Goal: Transaction & Acquisition: Book appointment/travel/reservation

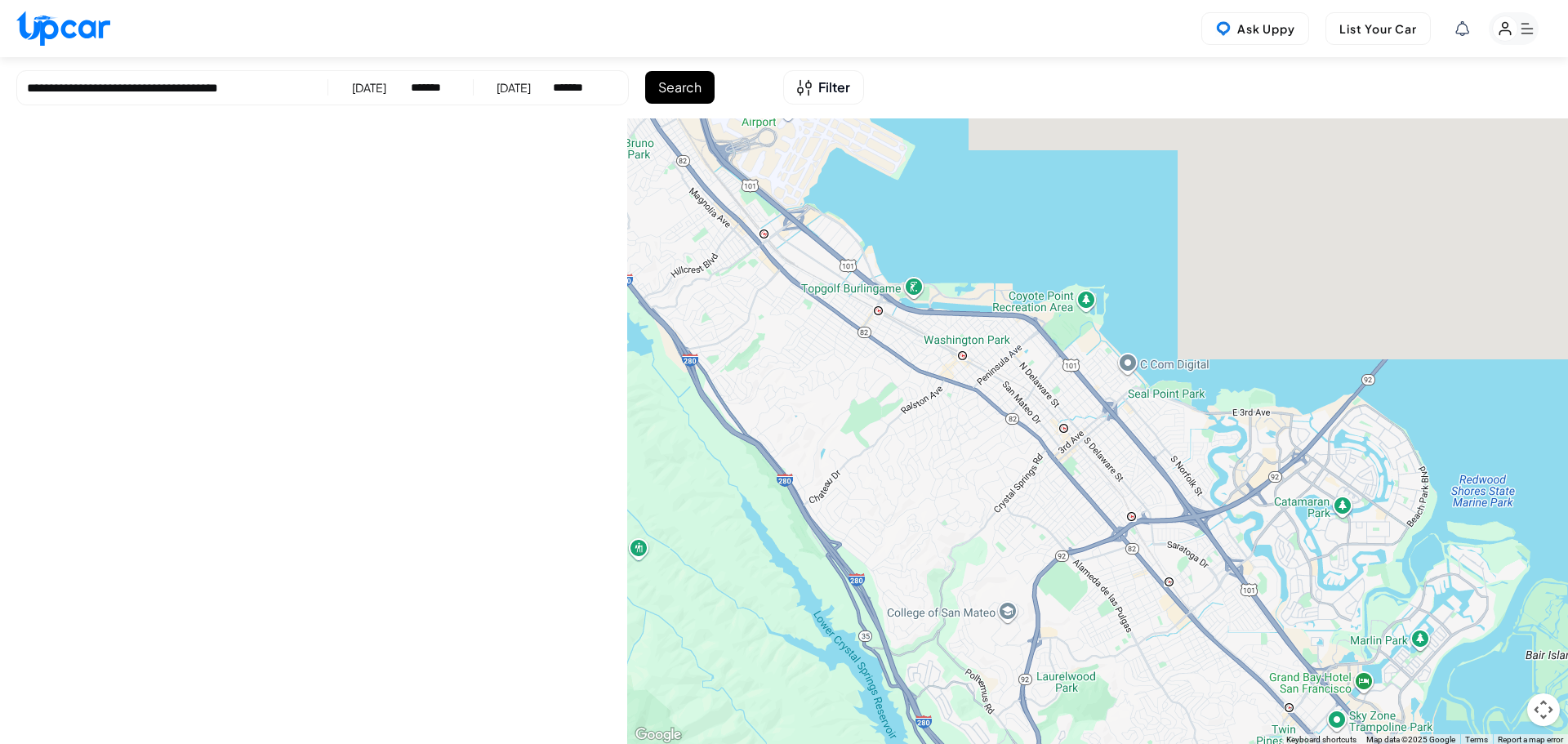
select select "*******"
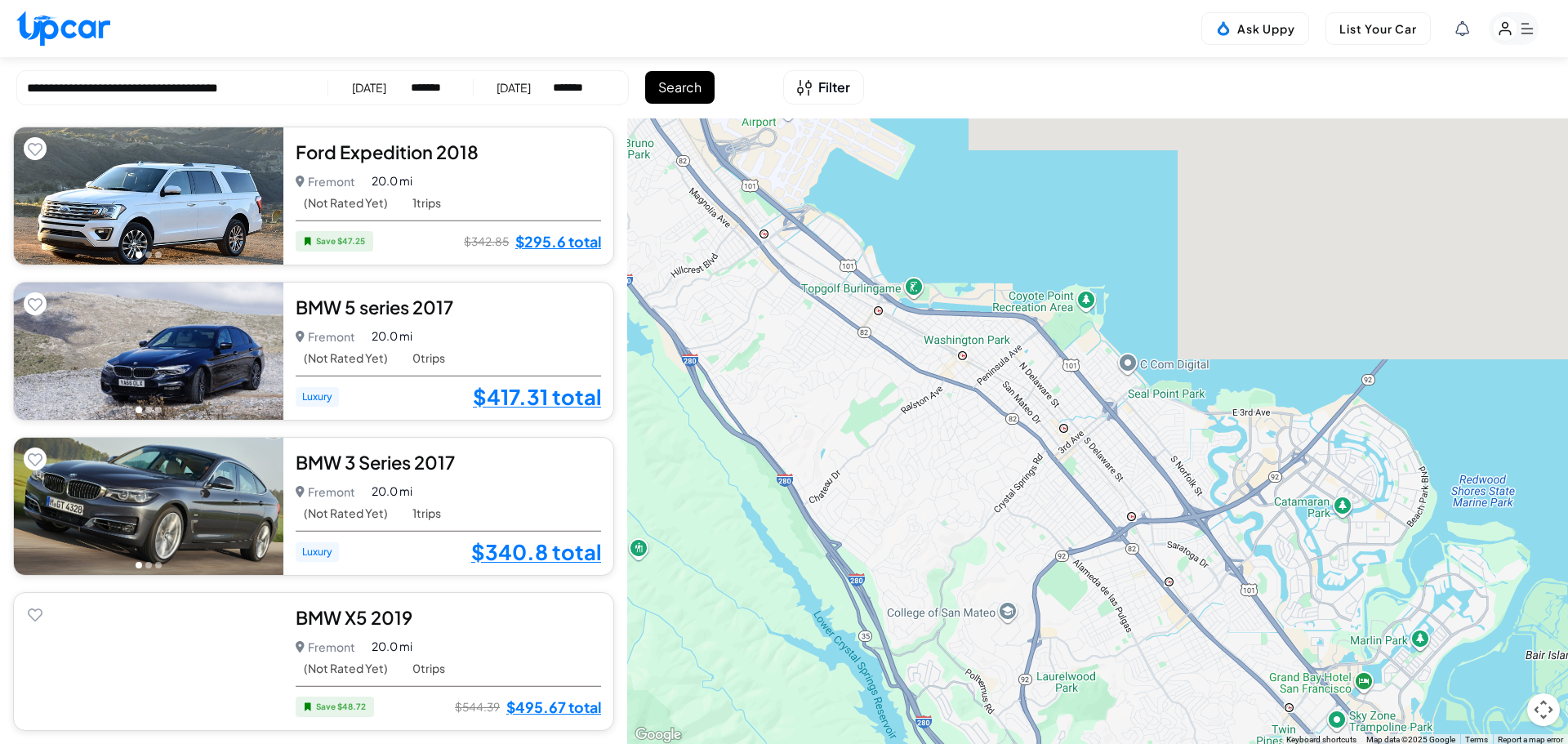
scroll to position [5798, 0]
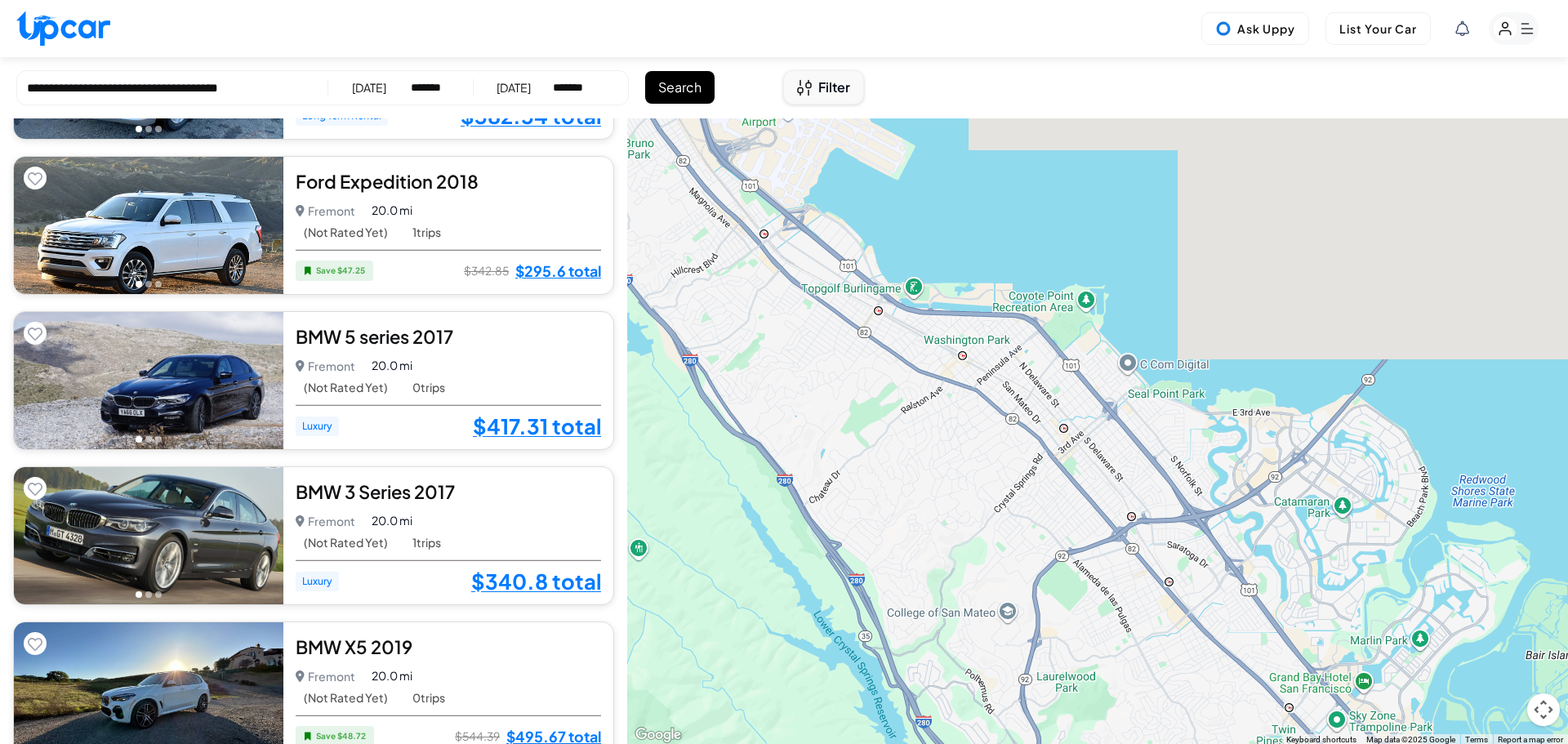
click at [815, 85] on button "Filter" at bounding box center [824, 87] width 81 height 34
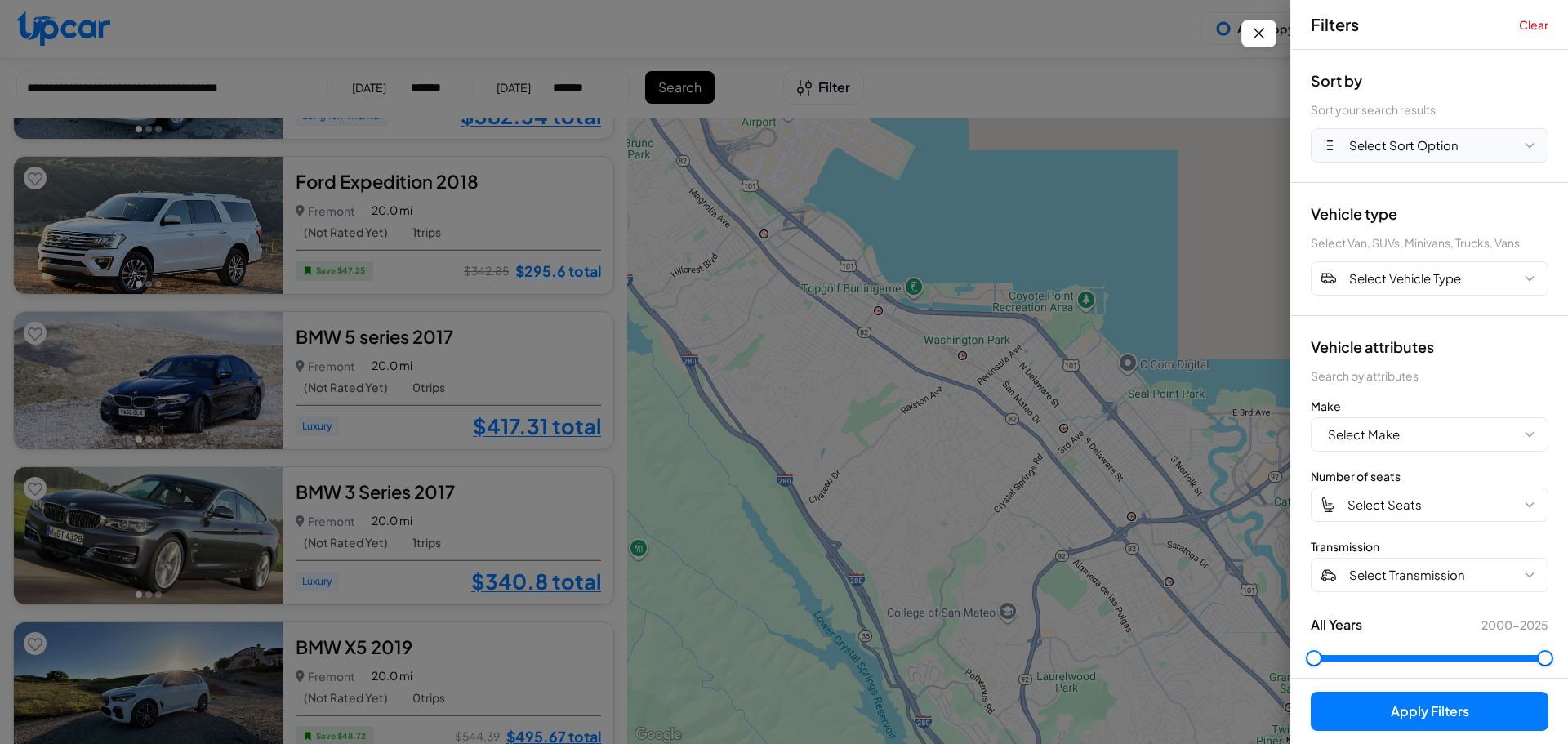
click at [1396, 149] on span "Select Sort Option" at bounding box center [1403, 145] width 109 height 19
click at [1396, 281] on button "DISTANCE" at bounding box center [1430, 277] width 237 height 32
click at [1396, 281] on span "Select Vehicle Type" at bounding box center [1405, 278] width 112 height 19
click at [1433, 277] on span "Select Vehicle Type" at bounding box center [1405, 278] width 112 height 19
click at [1420, 702] on button "Apply Filters (1)" at bounding box center [1429, 711] width 238 height 39
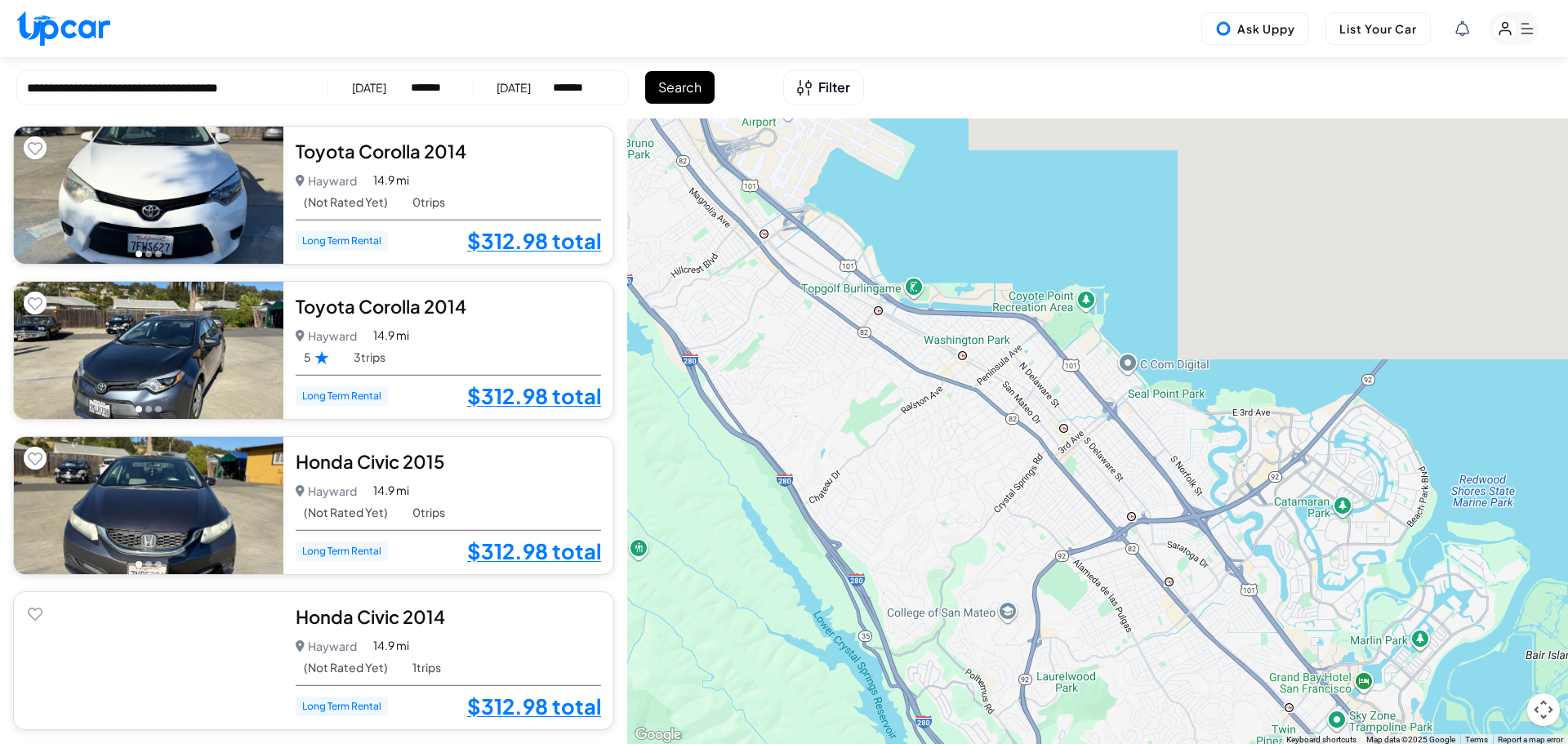
scroll to position [2287, 0]
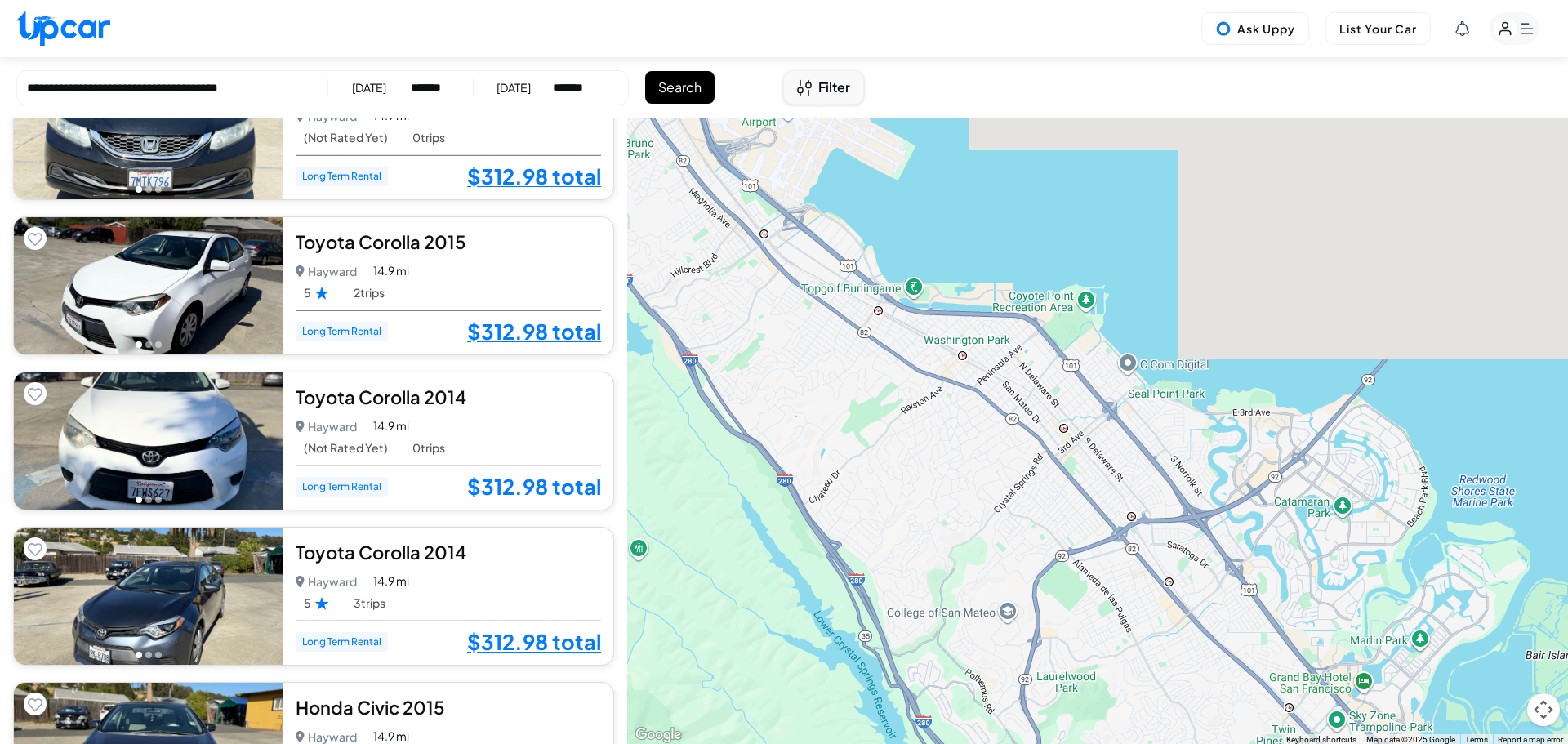
click at [833, 86] on span "Filter" at bounding box center [834, 88] width 32 height 20
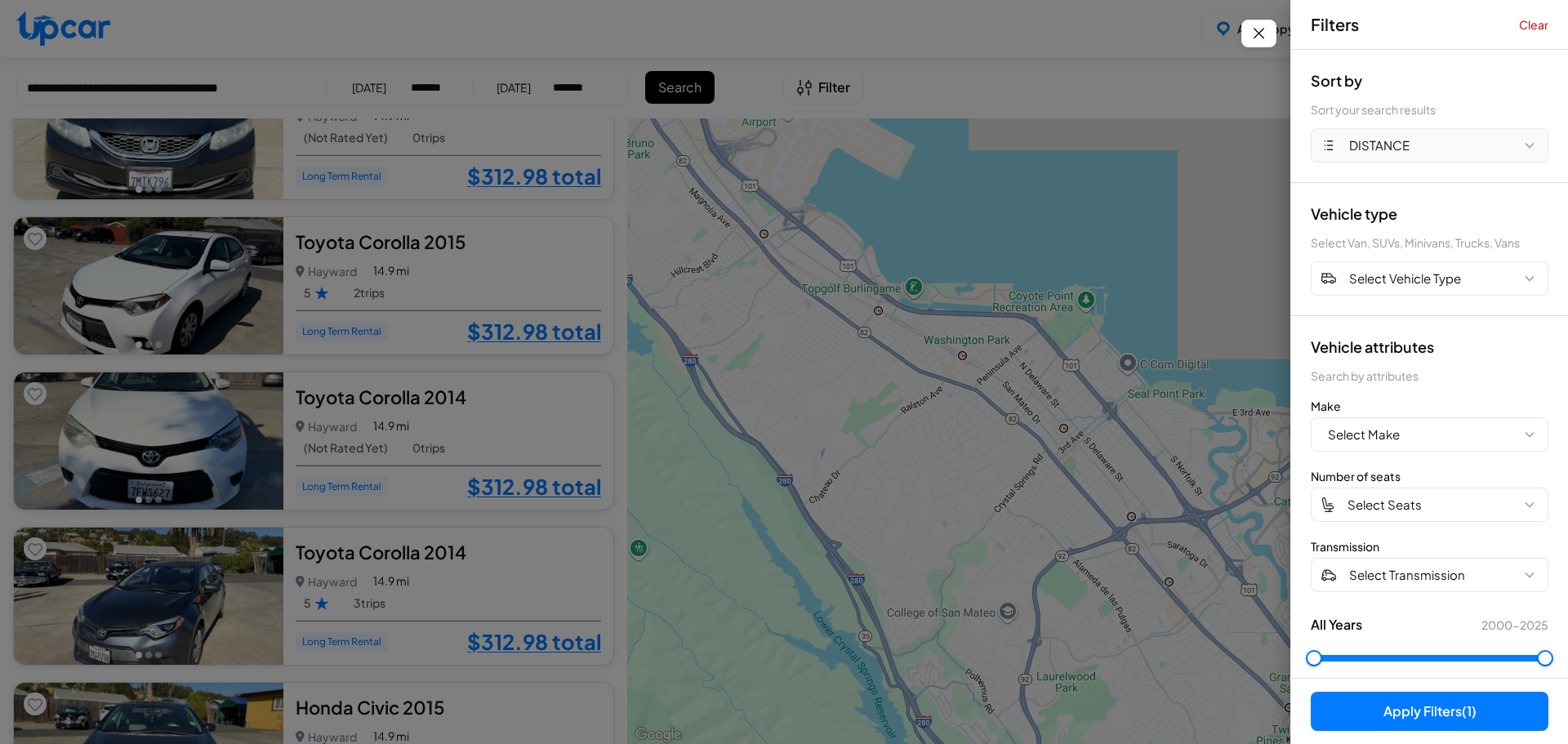
click at [1400, 151] on span "DISTANCE" at bounding box center [1379, 145] width 60 height 19
click at [1395, 210] on button "PRICE LOW" at bounding box center [1430, 214] width 237 height 32
click at [1421, 699] on button "Apply Filters (1)" at bounding box center [1429, 711] width 238 height 39
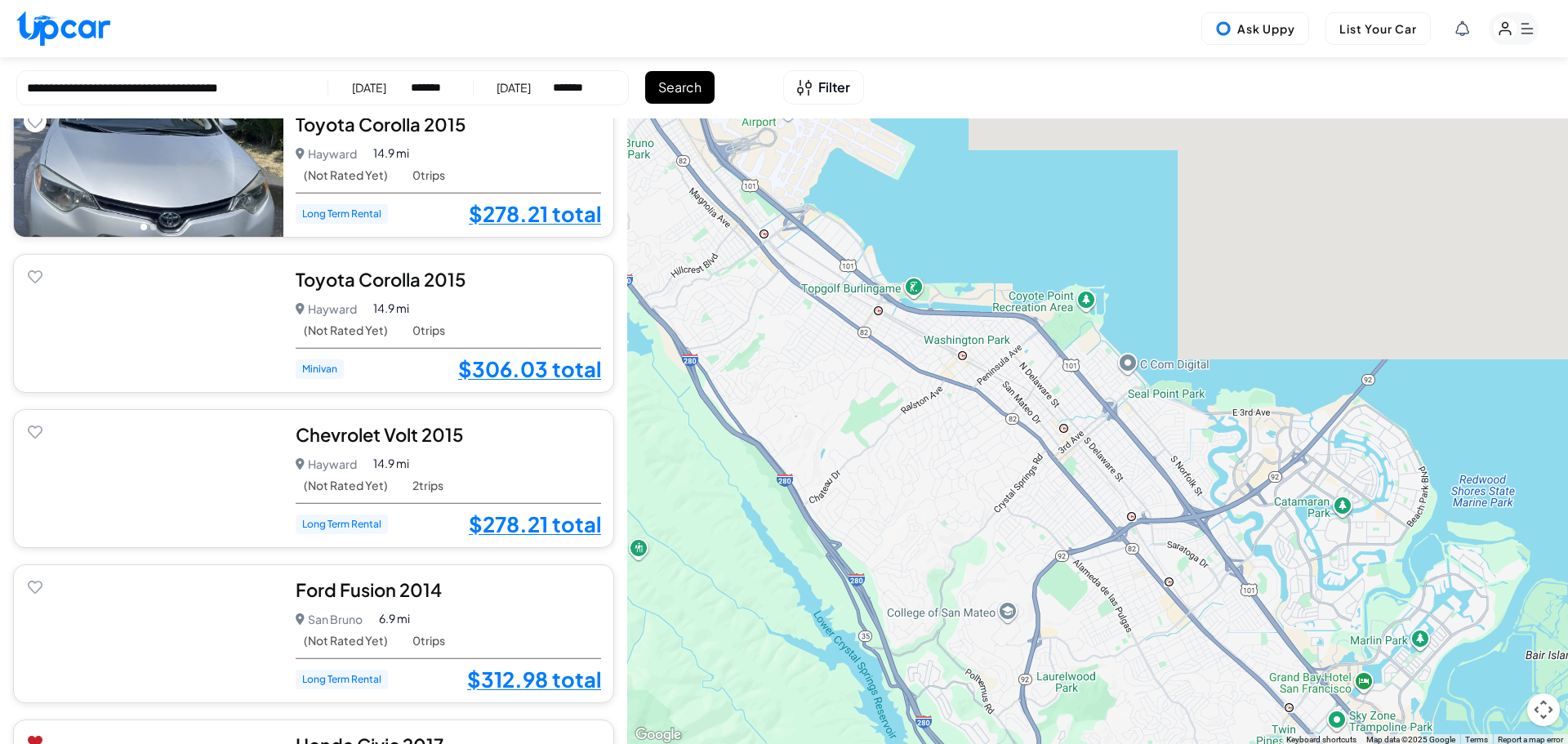
scroll to position [490, 0]
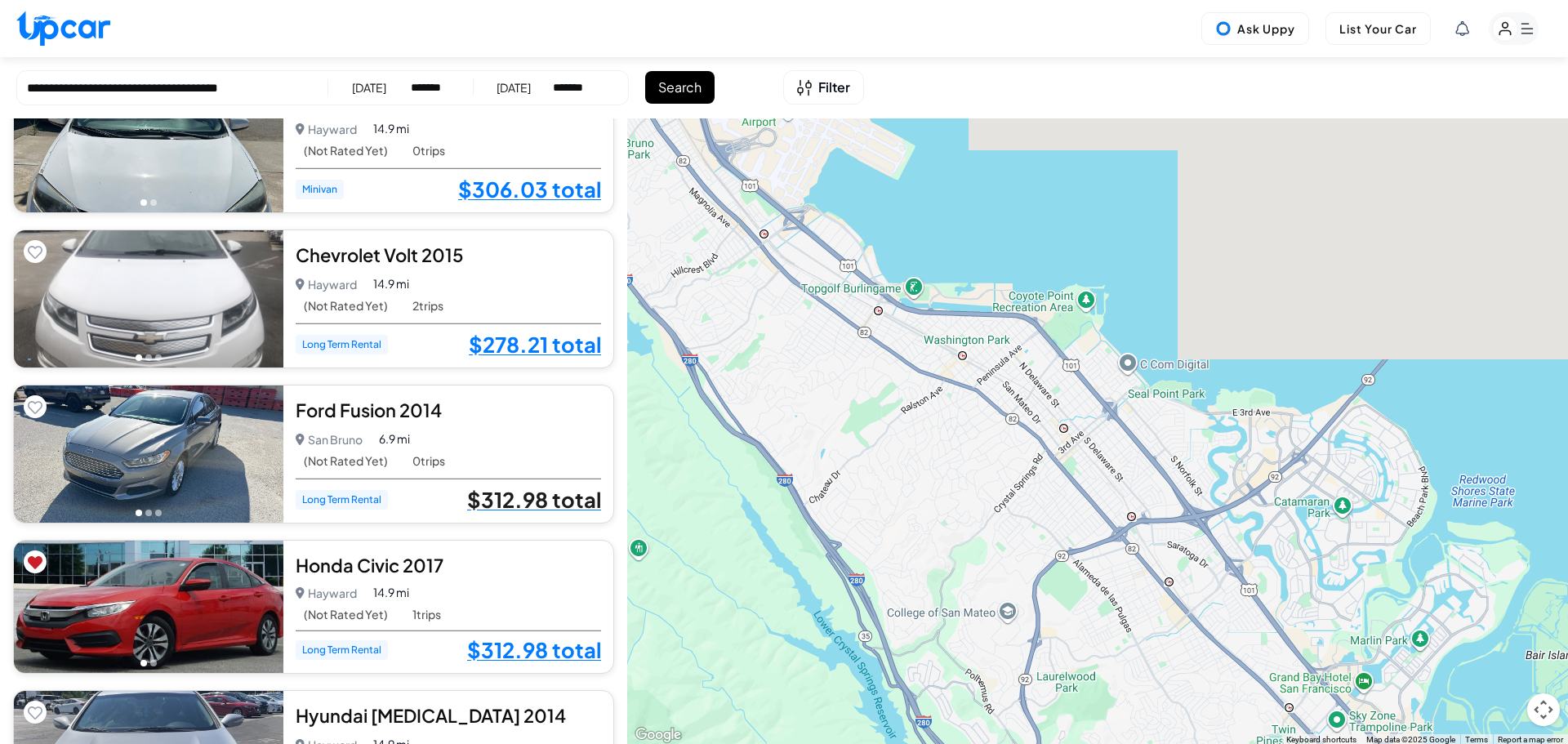
click at [506, 507] on link "$312.98 total" at bounding box center [534, 500] width 134 height 22
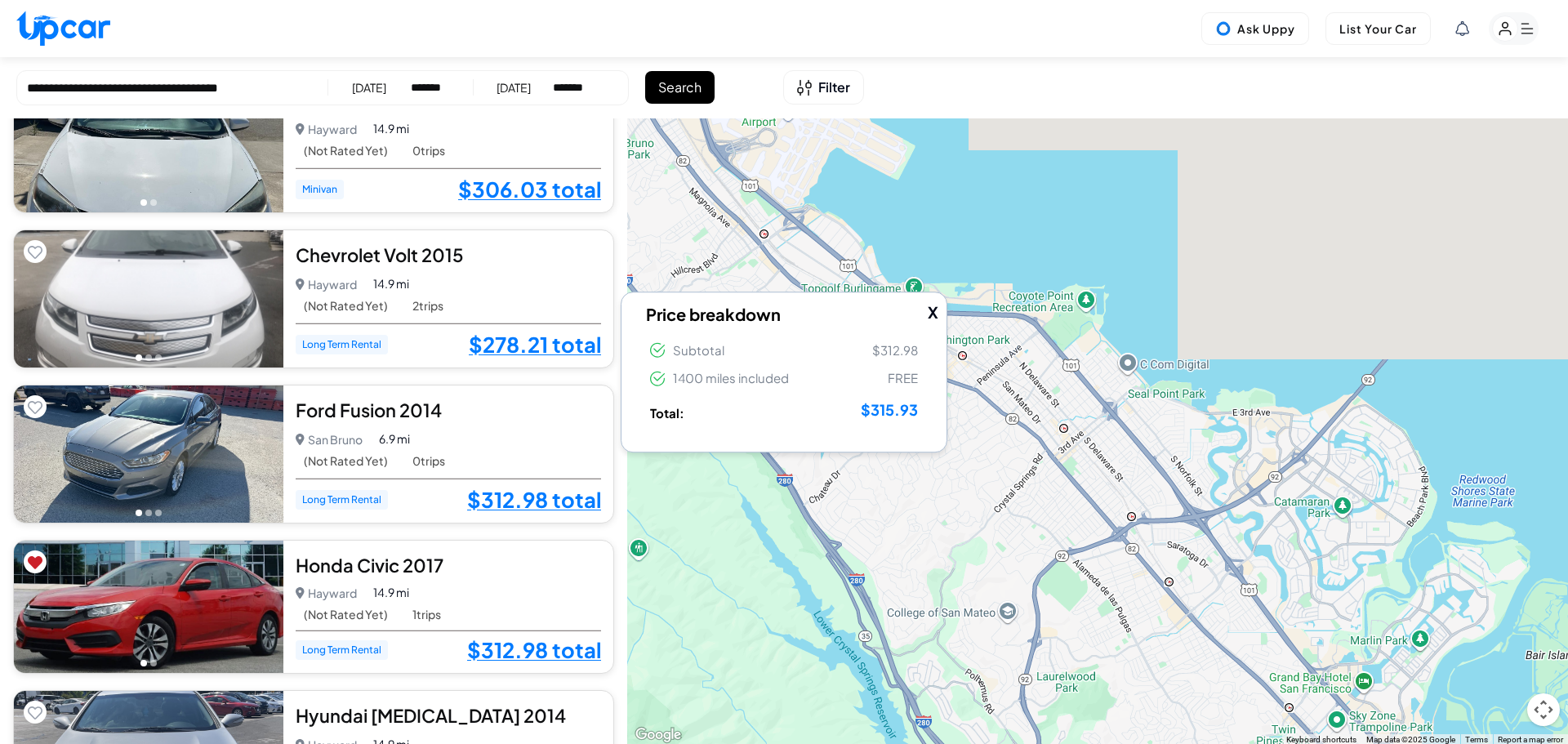
click at [937, 304] on button "X" at bounding box center [932, 312] width 11 height 24
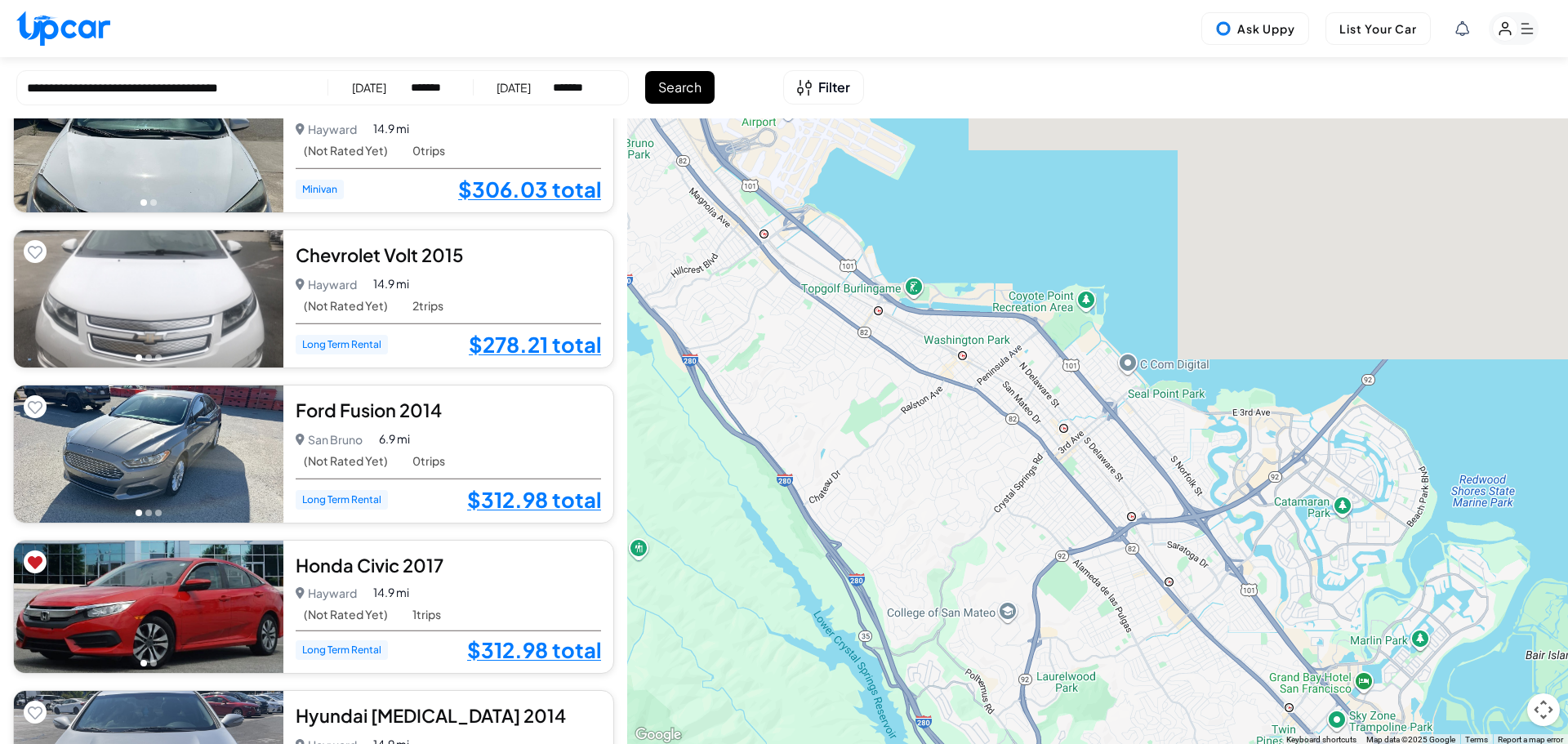
click at [322, 286] on p "Hayward" at bounding box center [326, 284] width 61 height 23
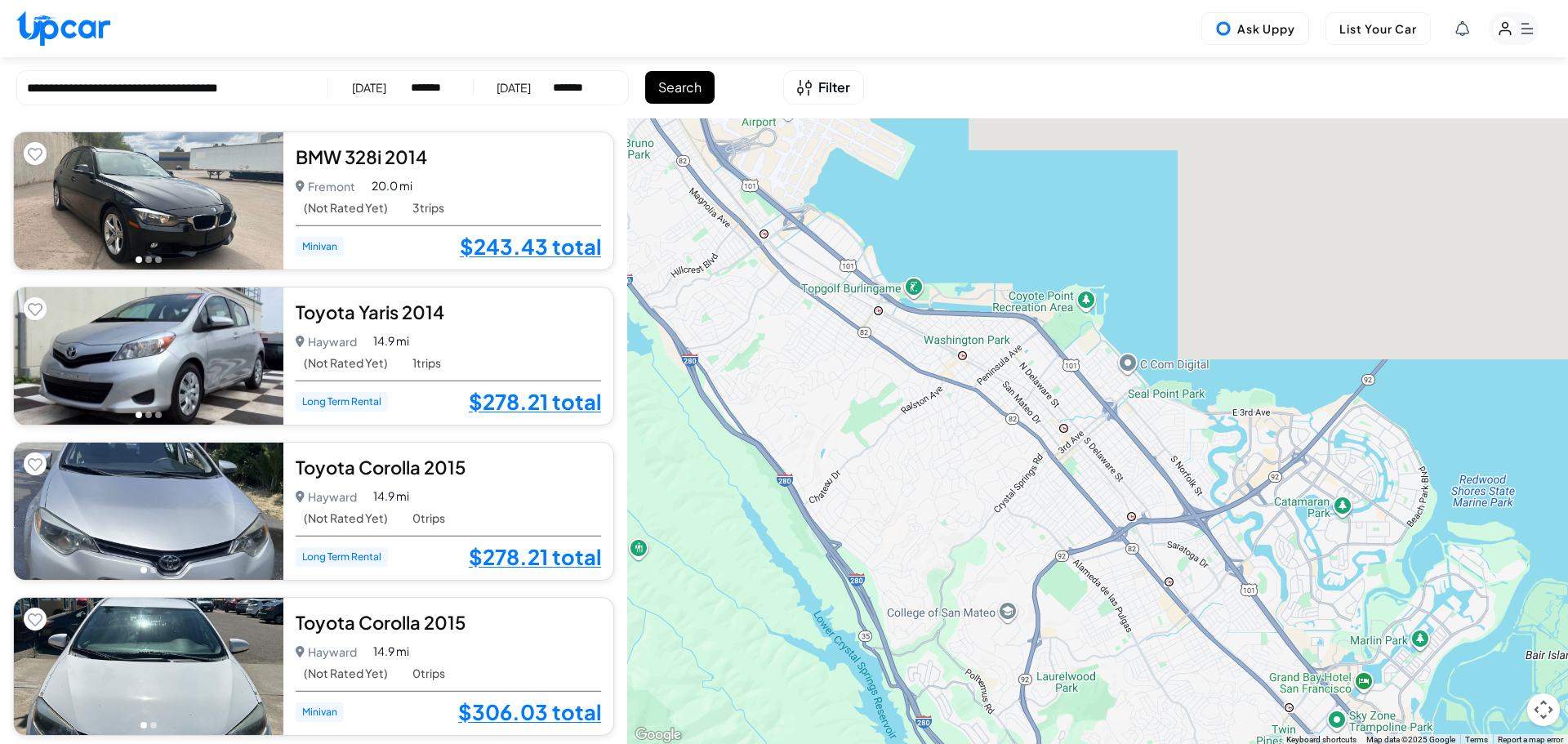
click at [1528, 34] on rect "button" at bounding box center [1514, 28] width 50 height 33
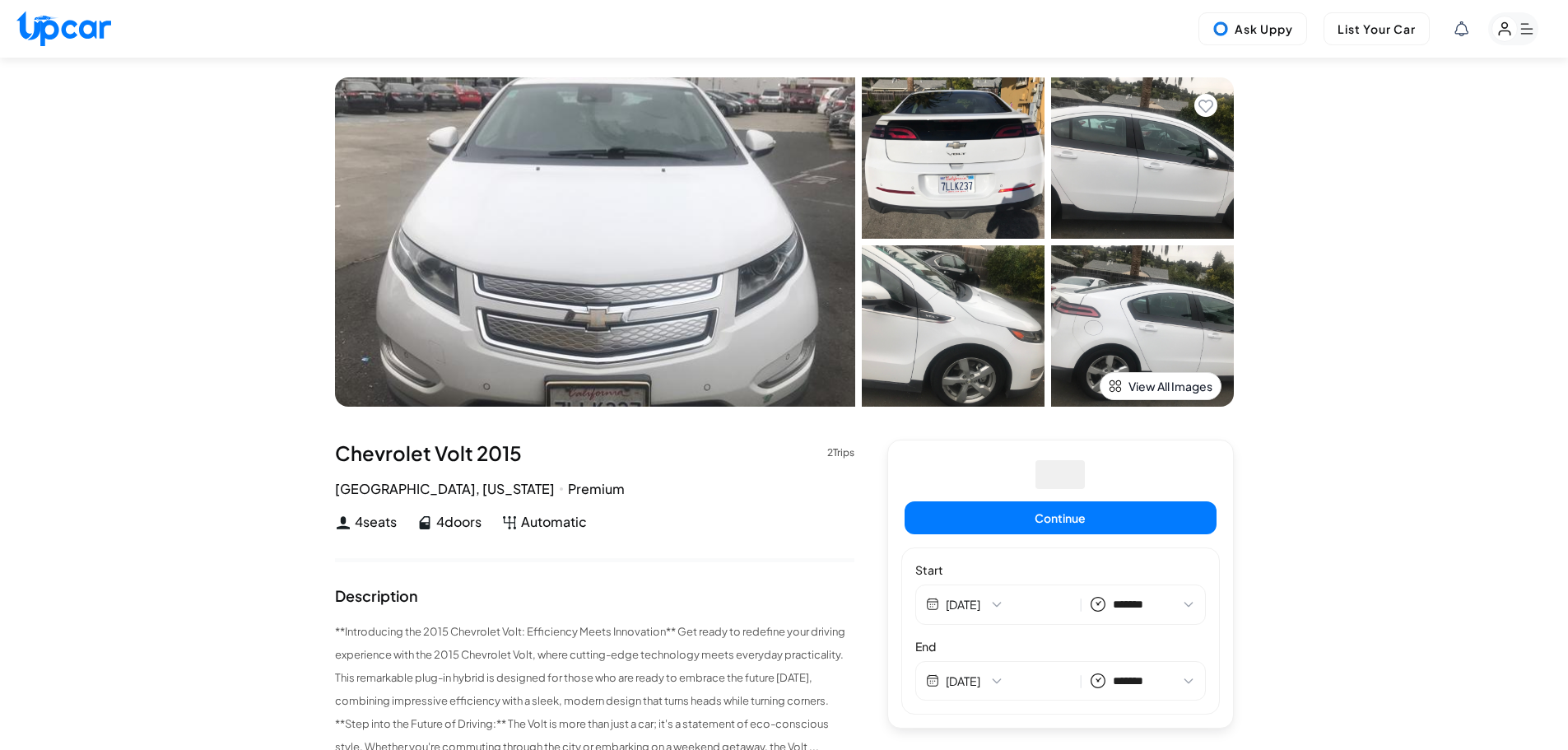
select select "*******"
